Goal: Information Seeking & Learning: Learn about a topic

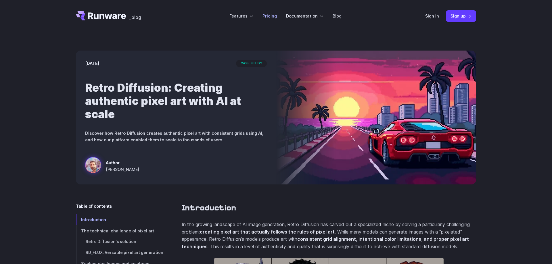
click at [268, 16] on link "Pricing" at bounding box center [269, 16] width 14 height 7
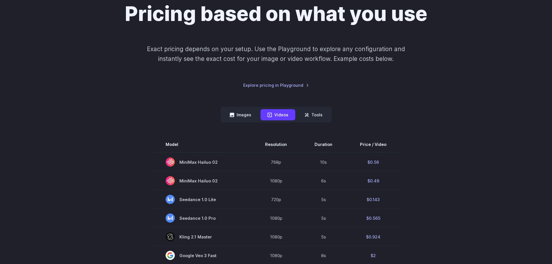
scroll to position [59, 0]
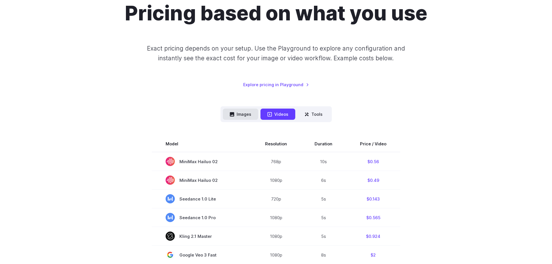
click at [241, 113] on button "Images" at bounding box center [240, 114] width 35 height 11
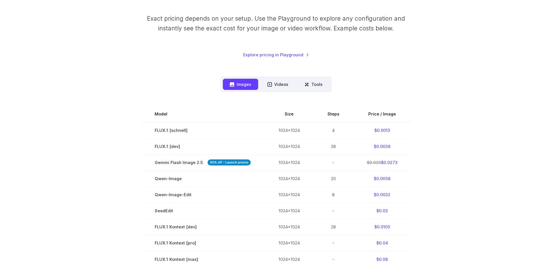
scroll to position [0, 0]
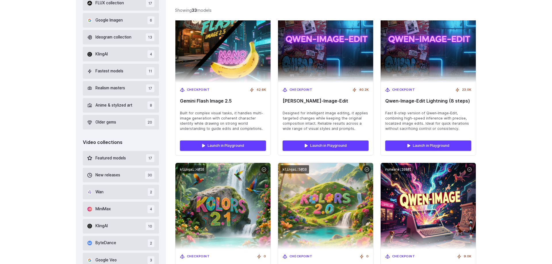
scroll to position [235, 0]
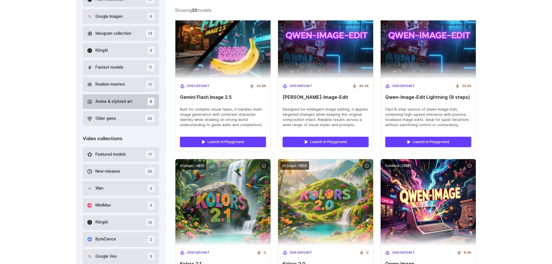
click at [128, 102] on span "Anime & stylized art" at bounding box center [113, 102] width 37 height 6
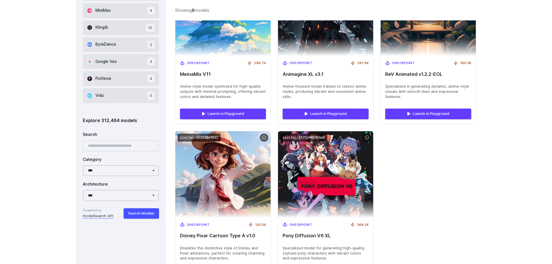
scroll to position [401, 0]
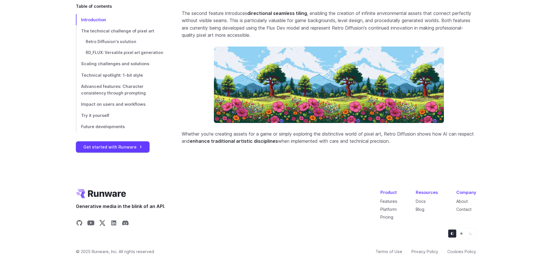
scroll to position [2473, 0]
